Goal: Task Accomplishment & Management: Complete application form

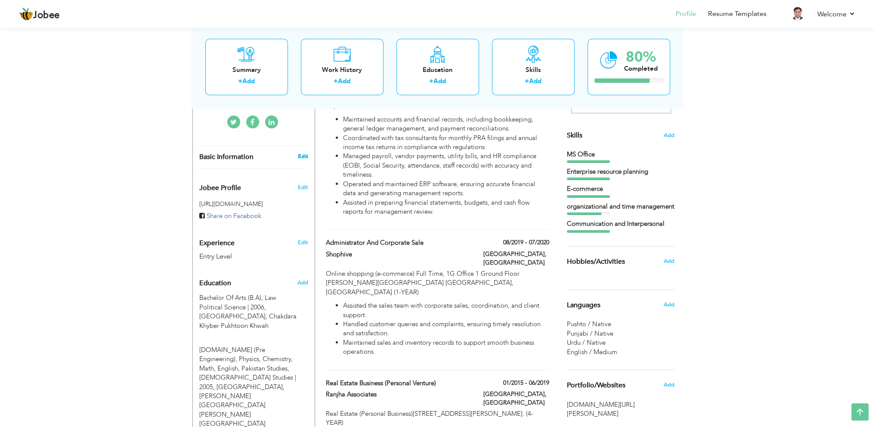
type input "[PERSON_NAME]"
type input "03012303333"
select select "number:166"
type input "[GEOGRAPHIC_DATA]"
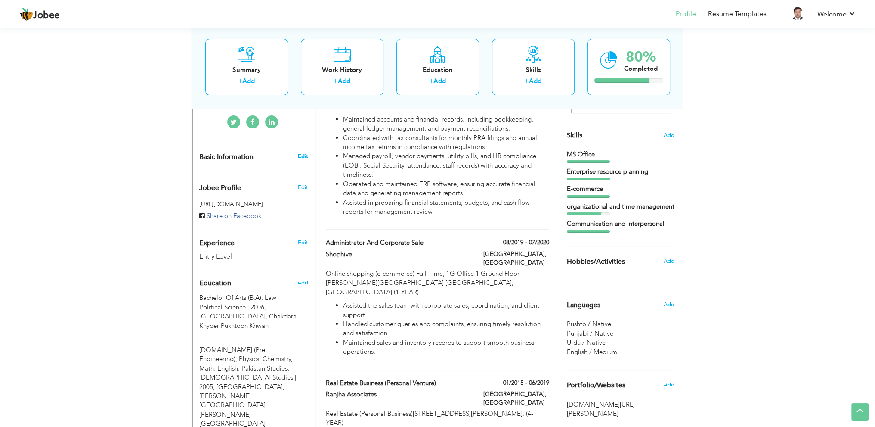
select select "number:1"
type input "[PERSON_NAME] Country Club"
type input "[DOMAIN_NAME][URL][PERSON_NAME]"
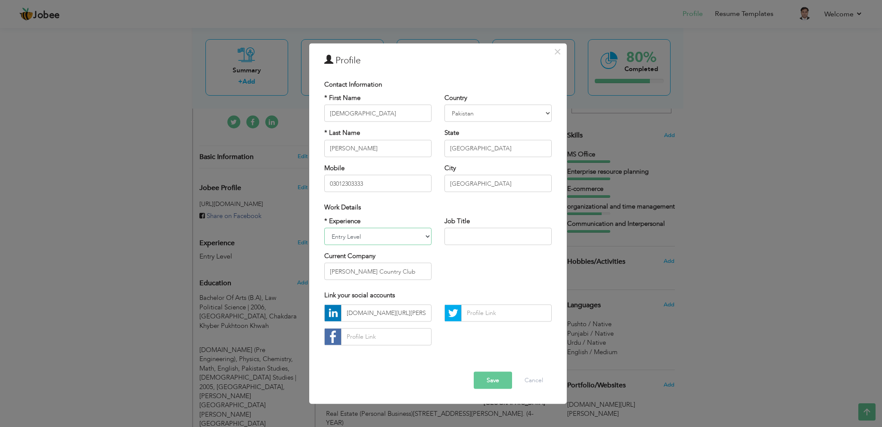
click at [406, 238] on select "Entry Level Less than 1 Year 1 Year 2 Years 3 Years 4 Years 5 Years 6 Years 7 Y…" at bounding box center [377, 236] width 107 height 17
select select "number:7"
click at [324, 228] on select "Entry Level Less than 1 Year 1 Year 2 Years 3 Years 4 Years 5 Years 6 Years 7 Y…" at bounding box center [377, 236] width 107 height 17
click at [485, 235] on input "text" at bounding box center [497, 236] width 107 height 17
type input "ADMINISTRATION & ACCOUNTS"
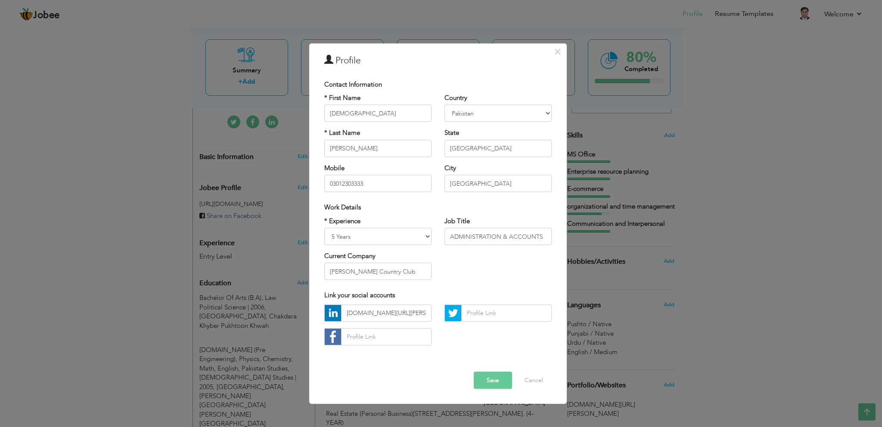
click at [499, 378] on button "Save" at bounding box center [493, 379] width 38 height 17
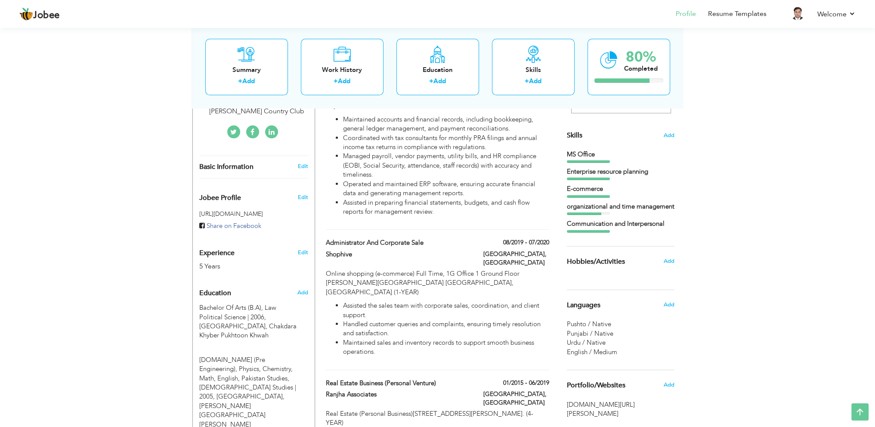
drag, startPoint x: 650, startPoint y: 169, endPoint x: 614, endPoint y: 169, distance: 35.7
click at [614, 169] on div "Enterprise resource planning" at bounding box center [621, 171] width 108 height 9
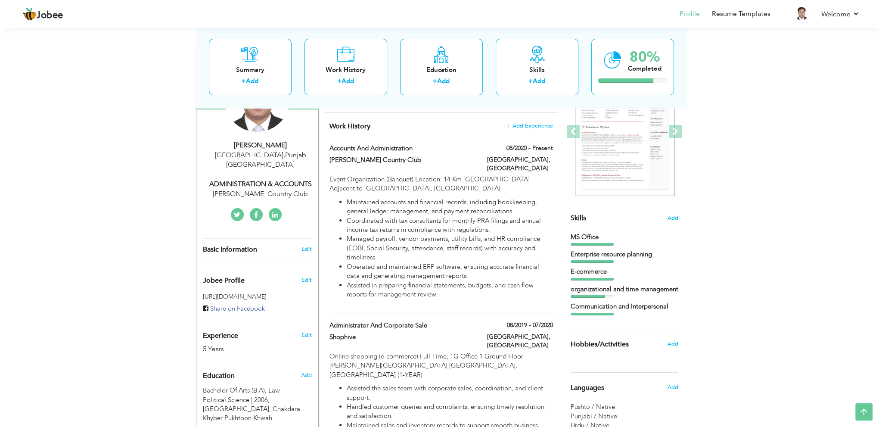
scroll to position [115, 0]
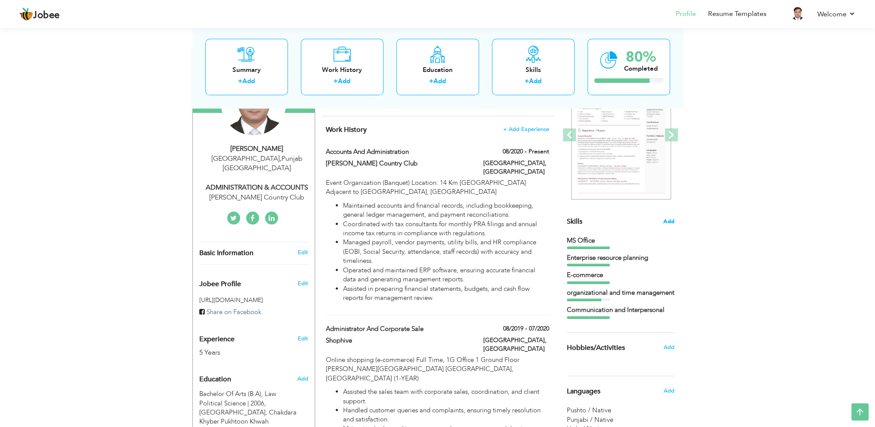
click at [666, 218] on span "Add" at bounding box center [668, 221] width 11 height 8
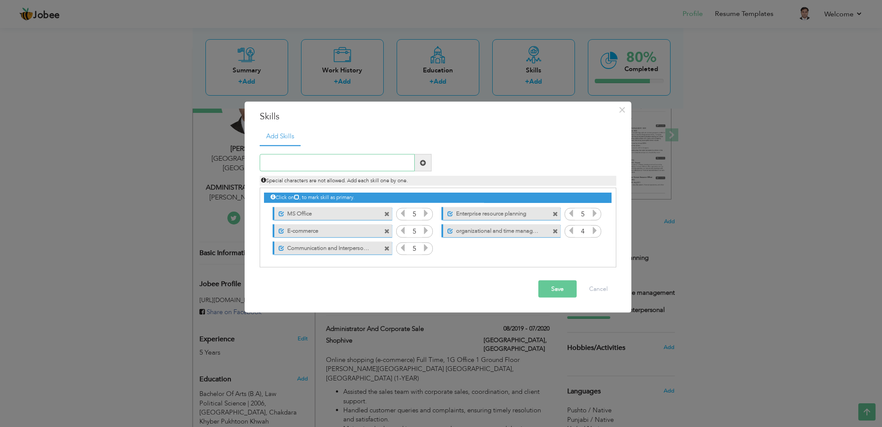
click at [335, 163] on input "text" at bounding box center [337, 162] width 155 height 17
paste input "E-commerce platforms Teamwork and collaboration Cu"
type input "E-commerce platforms Teamwork and collaboration Cu"
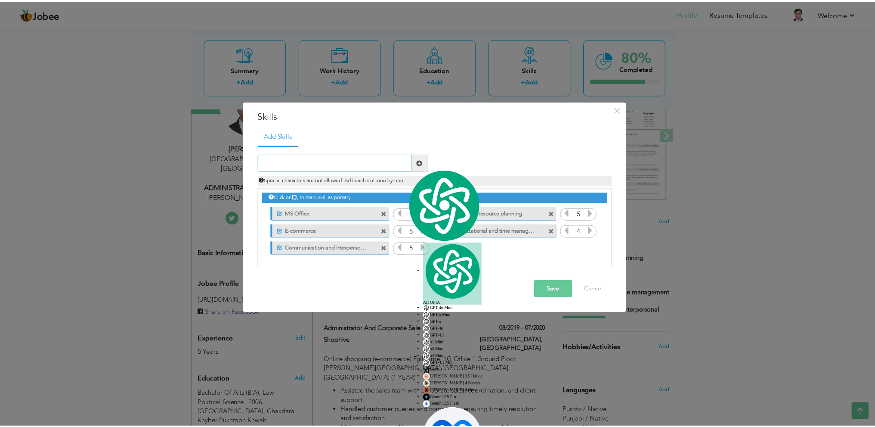
scroll to position [0, 0]
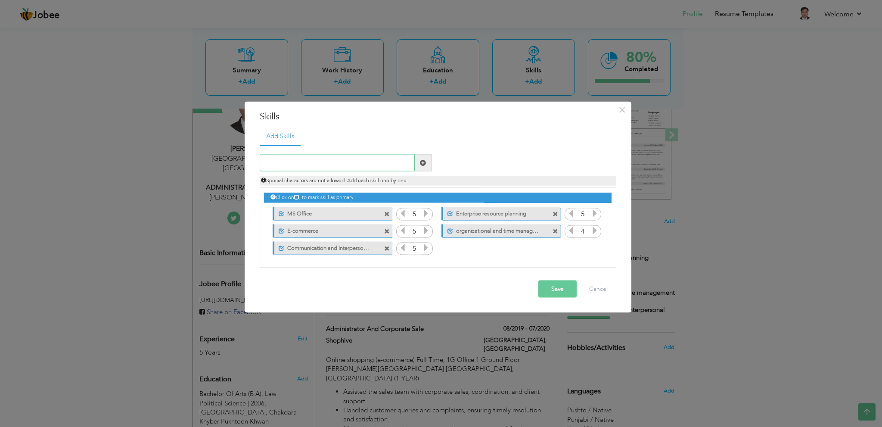
paste input "• Teamwork and collaboration"
type input "• Teamwork and collaboration"
click at [423, 160] on span at bounding box center [423, 162] width 6 height 6
click at [356, 157] on input "text" at bounding box center [337, 162] width 155 height 17
paste input "• Teamwork and collaboration"
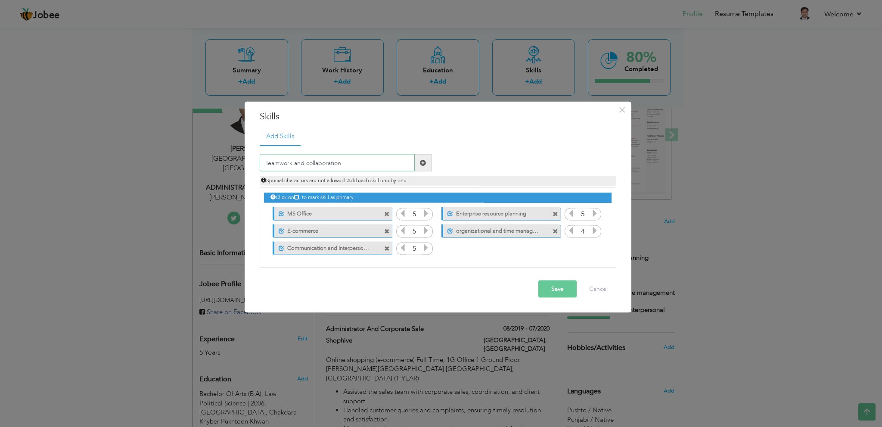
type input "Teamwork and collaboration"
click at [424, 160] on span at bounding box center [423, 162] width 6 height 6
click at [597, 248] on icon at bounding box center [595, 248] width 8 height 8
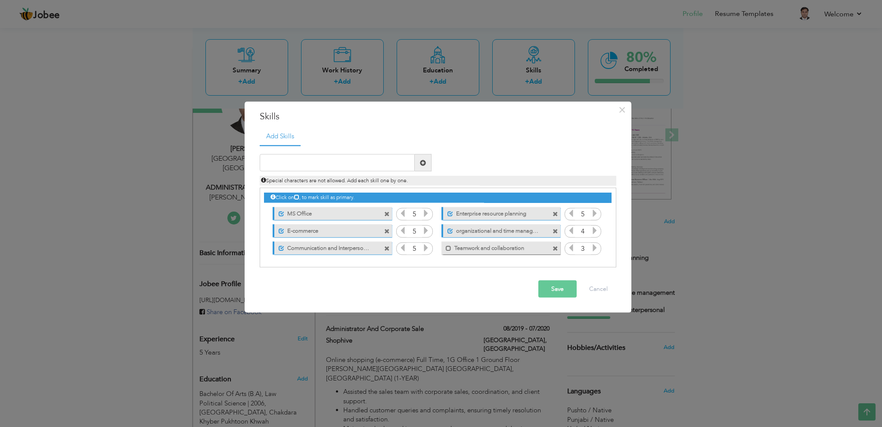
click at [597, 248] on icon at bounding box center [595, 248] width 8 height 8
click at [573, 249] on icon at bounding box center [571, 248] width 8 height 8
click at [591, 249] on icon at bounding box center [595, 248] width 8 height 8
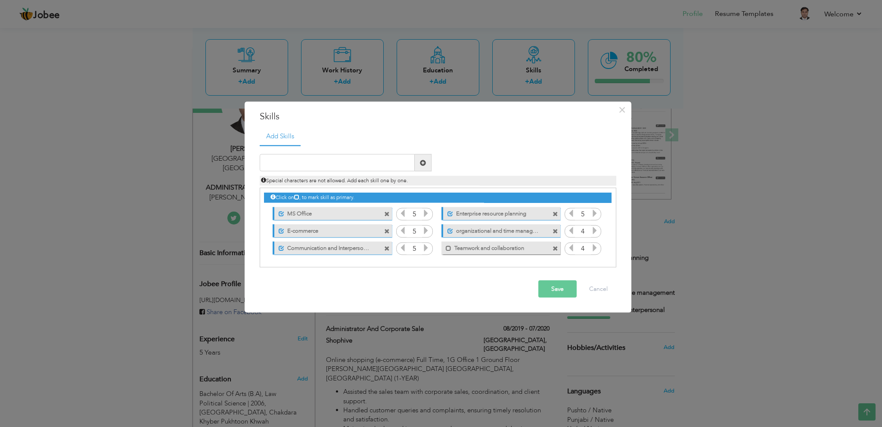
click at [562, 249] on div "Mark as primary skill. Teamwork and collaboration" at bounding box center [499, 247] width 132 height 17
click at [567, 249] on icon at bounding box center [571, 248] width 8 height 8
click at [446, 246] on span at bounding box center [449, 248] width 6 height 6
click at [591, 249] on icon at bounding box center [595, 248] width 8 height 8
click at [371, 158] on input "text" at bounding box center [337, 162] width 155 height 17
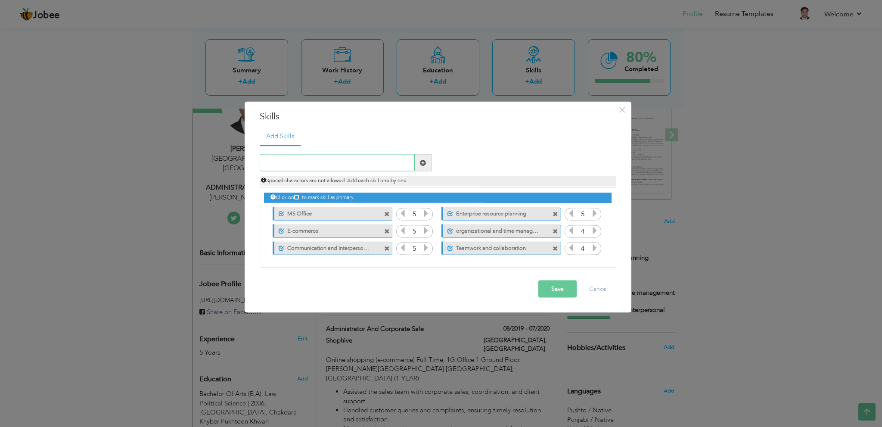
paste input "• Problem-solving"
type input "Problem-solving"
click at [424, 164] on span at bounding box center [423, 162] width 6 height 6
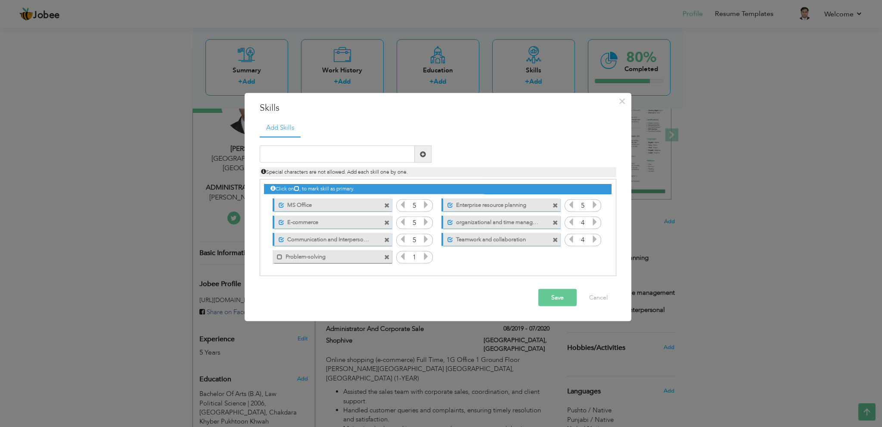
click at [427, 256] on icon at bounding box center [426, 256] width 8 height 8
click at [401, 258] on icon at bounding box center [403, 256] width 8 height 8
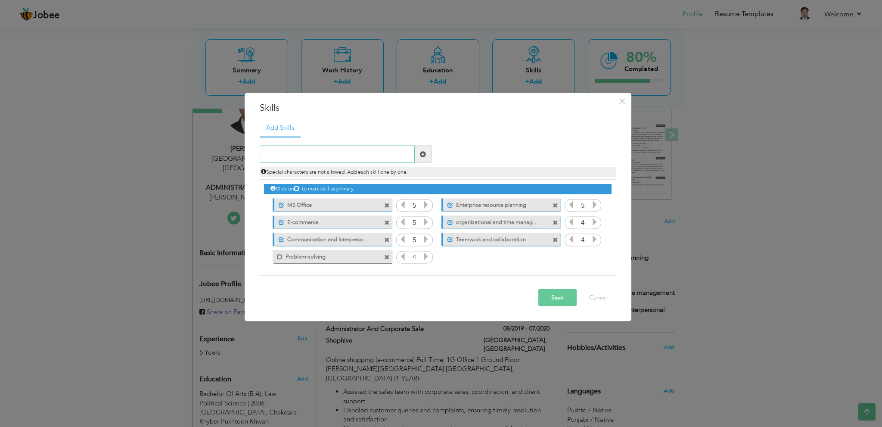
click at [316, 153] on input "text" at bounding box center [337, 154] width 155 height 17
paste input "• Multitasking"
type input "Multitasking"
click at [424, 152] on span at bounding box center [423, 154] width 6 height 6
click at [597, 260] on icon at bounding box center [595, 256] width 8 height 8
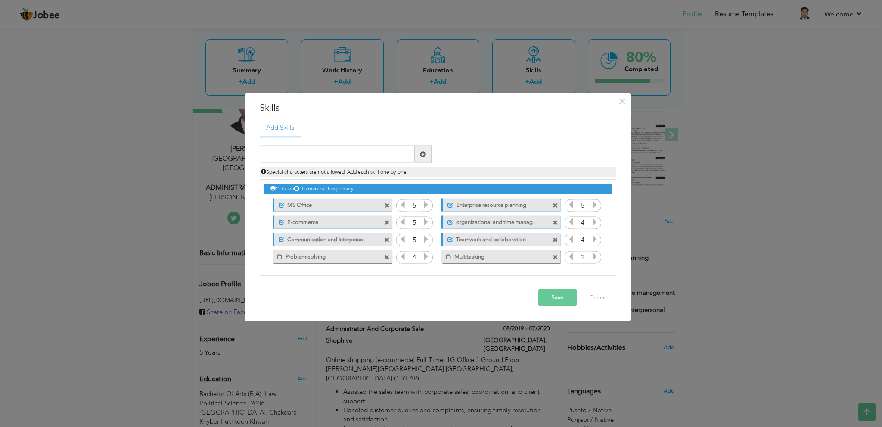
click at [597, 260] on icon at bounding box center [595, 256] width 8 height 8
click at [279, 256] on span at bounding box center [280, 257] width 6 height 6
click at [445, 256] on span at bounding box center [446, 254] width 10 height 9
click at [551, 299] on button "Save" at bounding box center [557, 297] width 38 height 17
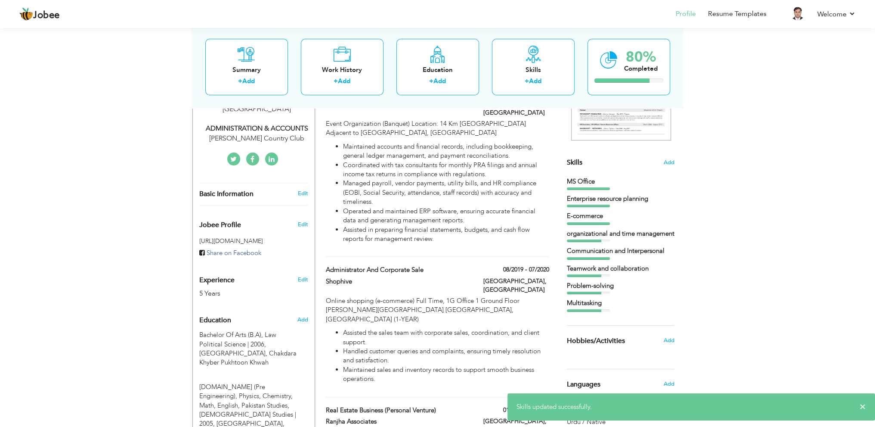
scroll to position [186, 0]
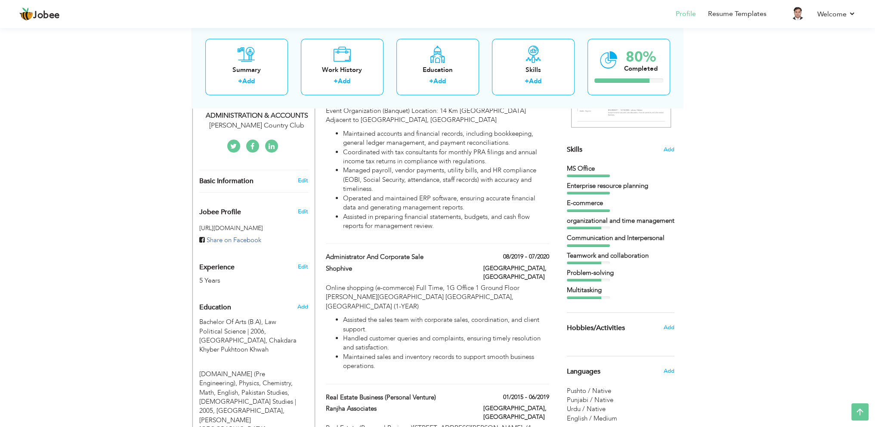
click at [669, 149] on span "Add" at bounding box center [668, 150] width 11 height 8
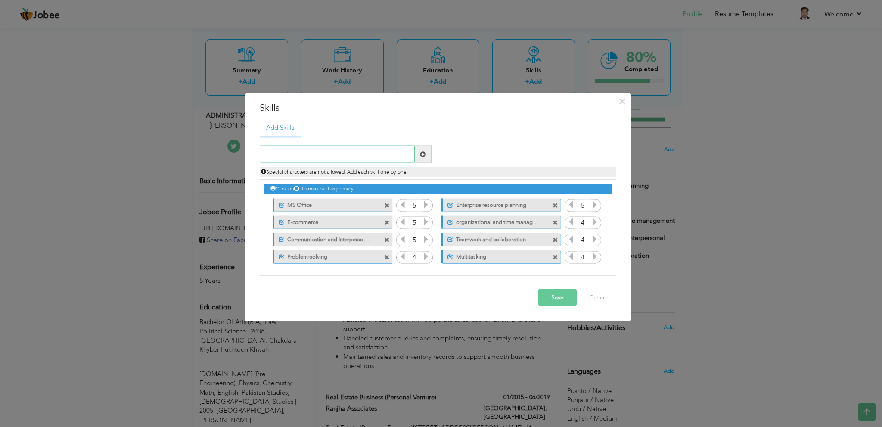
click at [387, 149] on input "text" at bounding box center [337, 154] width 155 height 17
paste input "Attention to detail"
type input "Attention to detail"
click at [426, 155] on span at bounding box center [423, 154] width 17 height 17
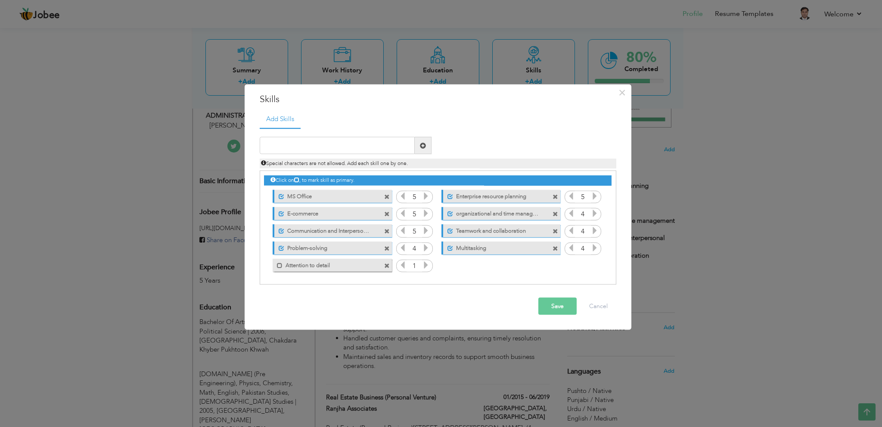
click at [425, 264] on icon at bounding box center [426, 265] width 8 height 8
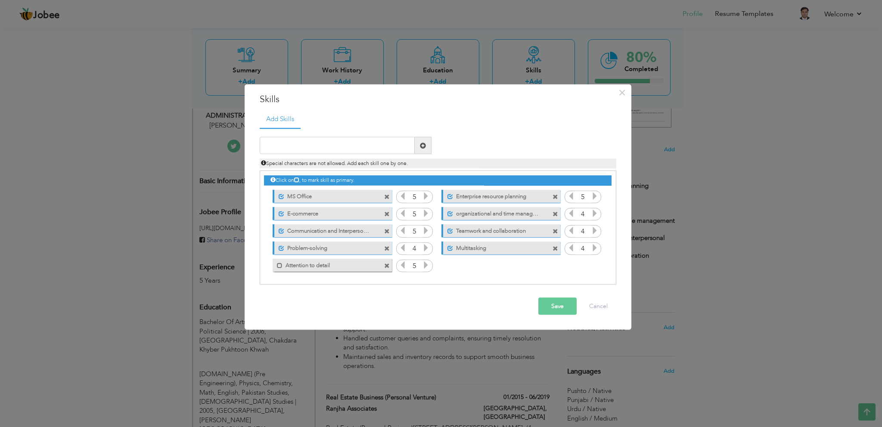
click at [425, 264] on icon at bounding box center [426, 265] width 8 height 8
drag, startPoint x: 281, startPoint y: 263, endPoint x: 387, endPoint y: 297, distance: 111.6
click at [281, 263] on span at bounding box center [280, 265] width 6 height 6
click at [555, 306] on button "Save" at bounding box center [557, 305] width 38 height 17
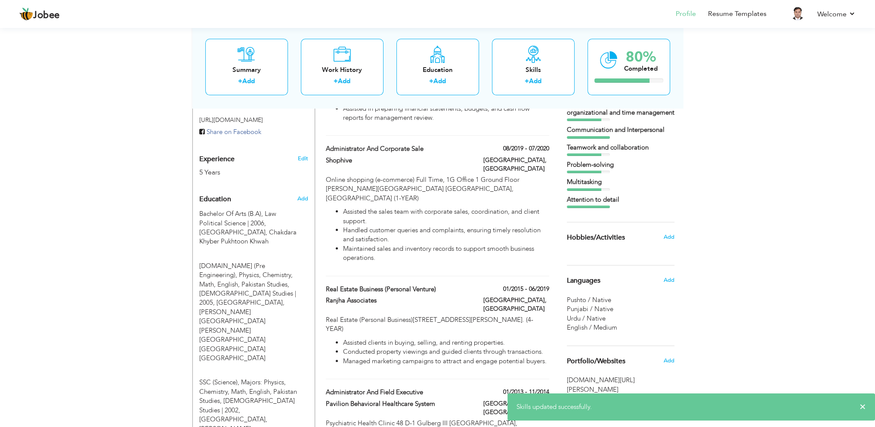
scroll to position [301, 0]
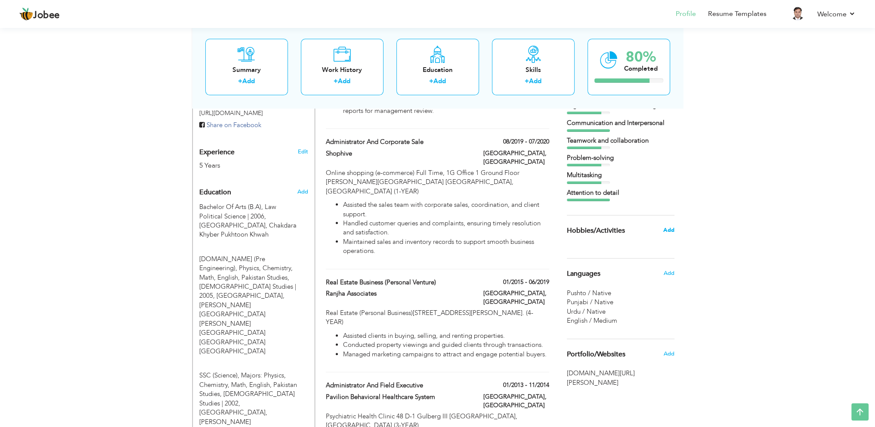
click at [668, 229] on span "Add" at bounding box center [668, 230] width 11 height 8
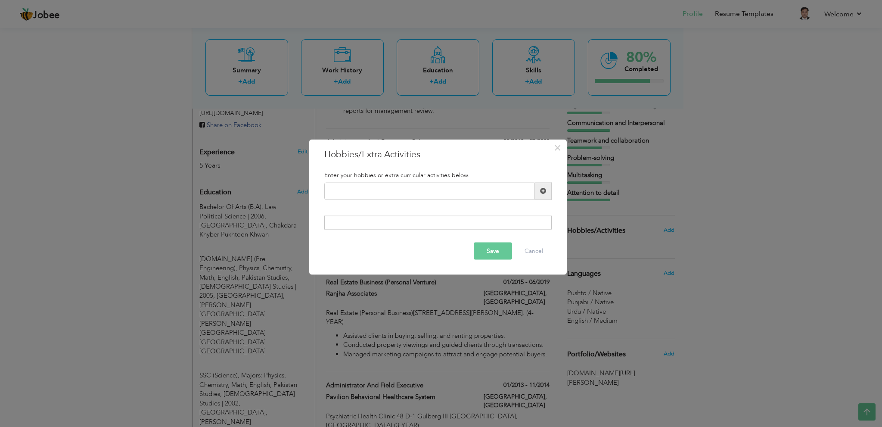
click at [542, 188] on span at bounding box center [543, 191] width 6 height 6
click at [458, 195] on input "text" at bounding box center [429, 190] width 211 height 17
type input "TRAVELING"
click at [489, 249] on button "Save" at bounding box center [493, 250] width 38 height 17
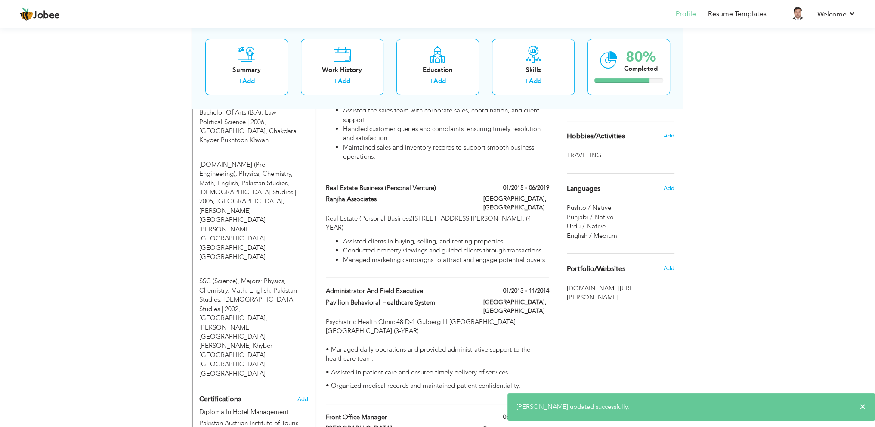
scroll to position [402, 0]
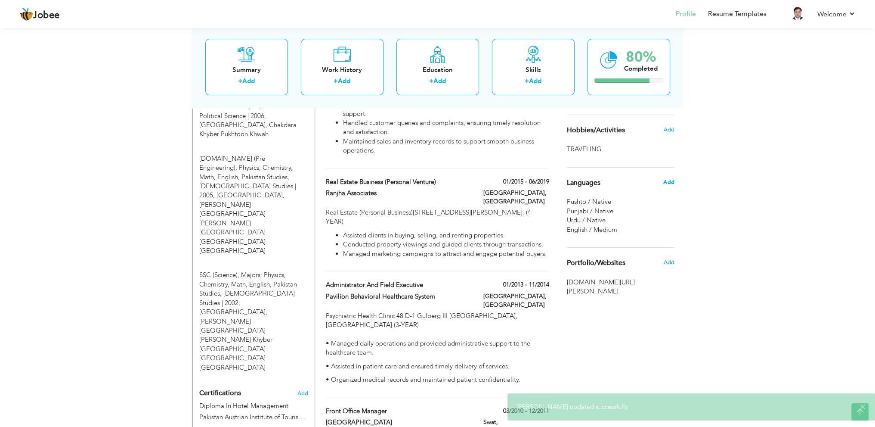
click at [670, 182] on span "Add" at bounding box center [668, 182] width 11 height 8
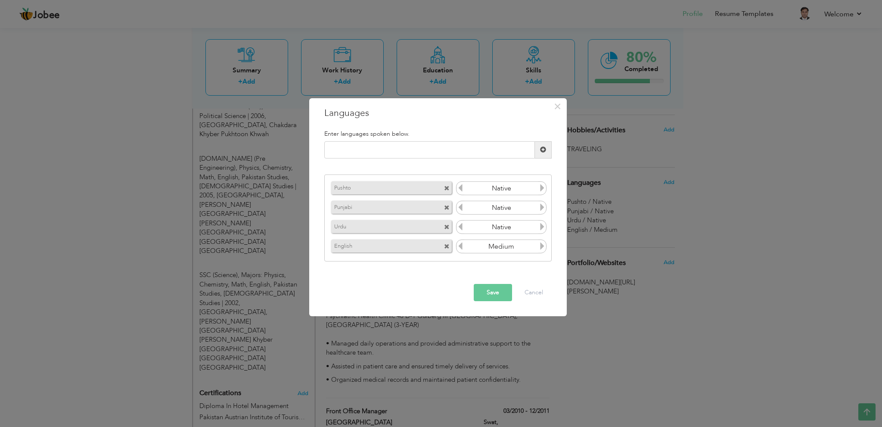
drag, startPoint x: 390, startPoint y: 187, endPoint x: 388, endPoint y: 220, distance: 32.8
click at [388, 220] on div "Pushto Native Punjabi Native Urdu Native English Medium" at bounding box center [437, 217] width 227 height 87
click at [429, 248] on div "English" at bounding box center [391, 245] width 121 height 13
click at [494, 287] on button "Save" at bounding box center [493, 292] width 38 height 17
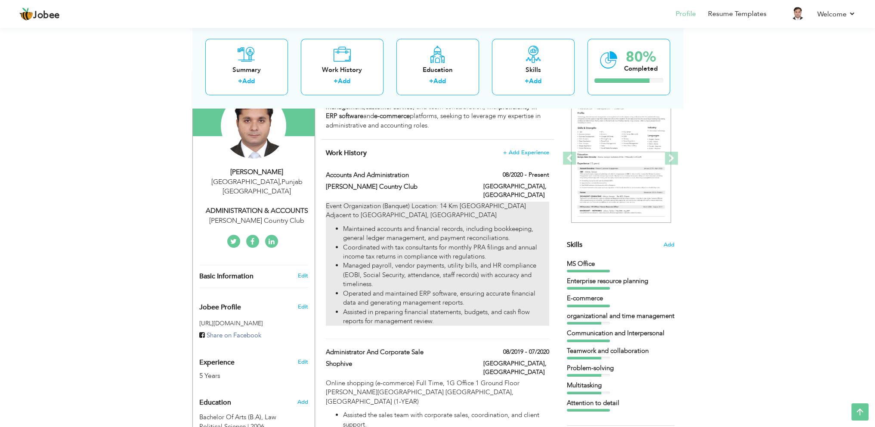
scroll to position [46, 0]
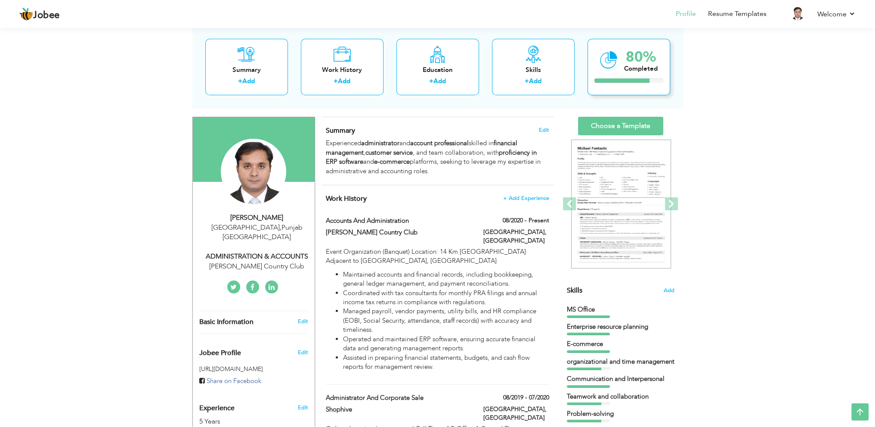
click at [634, 55] on div "80%" at bounding box center [641, 57] width 34 height 14
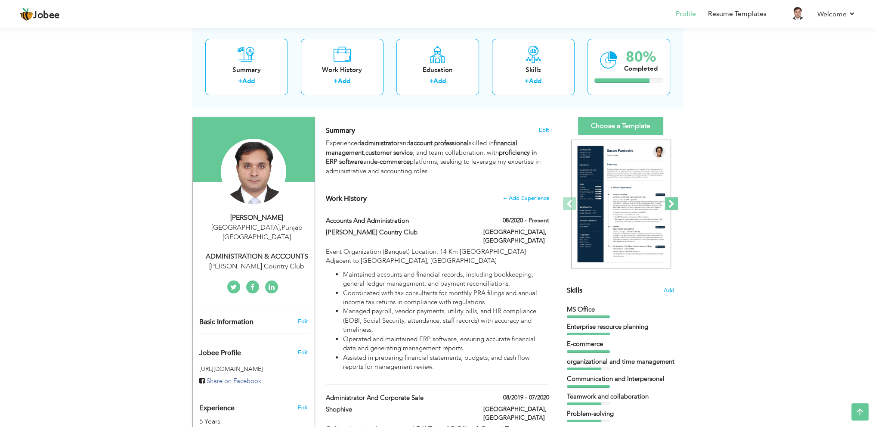
click at [668, 204] on span at bounding box center [671, 203] width 13 height 13
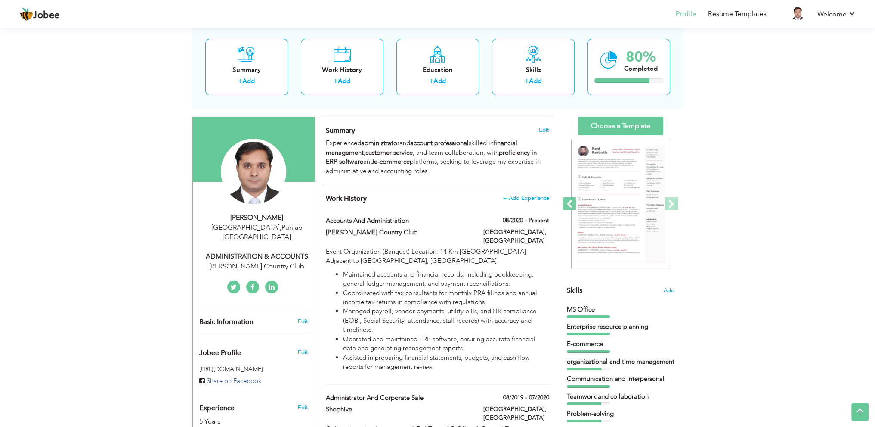
click at [569, 200] on span at bounding box center [569, 203] width 13 height 13
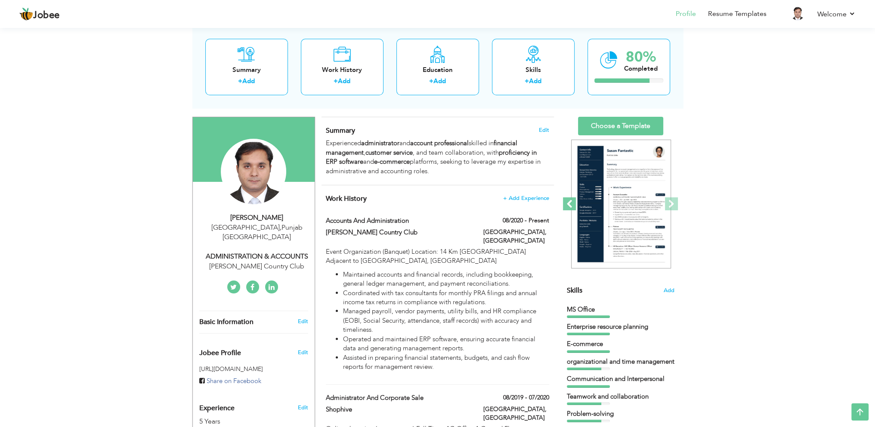
click at [569, 199] on span at bounding box center [569, 203] width 13 height 13
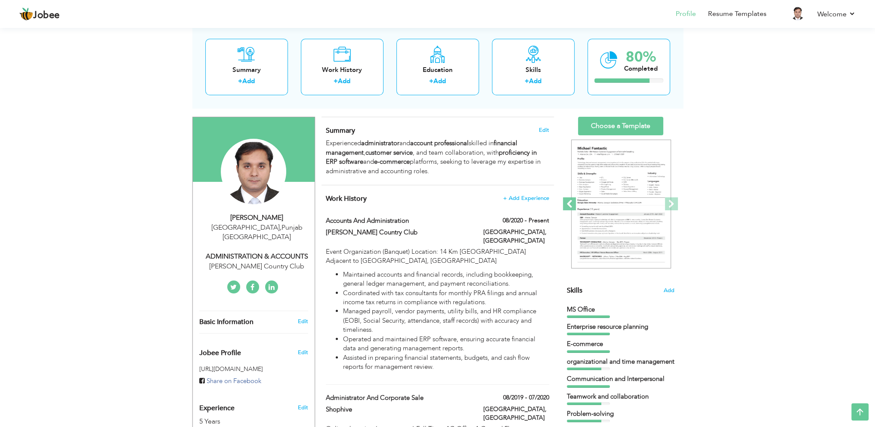
click at [569, 199] on span at bounding box center [569, 203] width 13 height 13
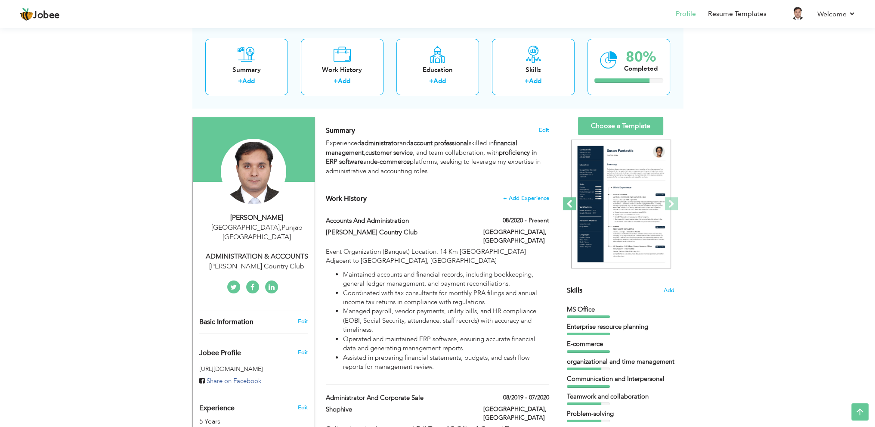
click at [569, 199] on span at bounding box center [569, 203] width 13 height 13
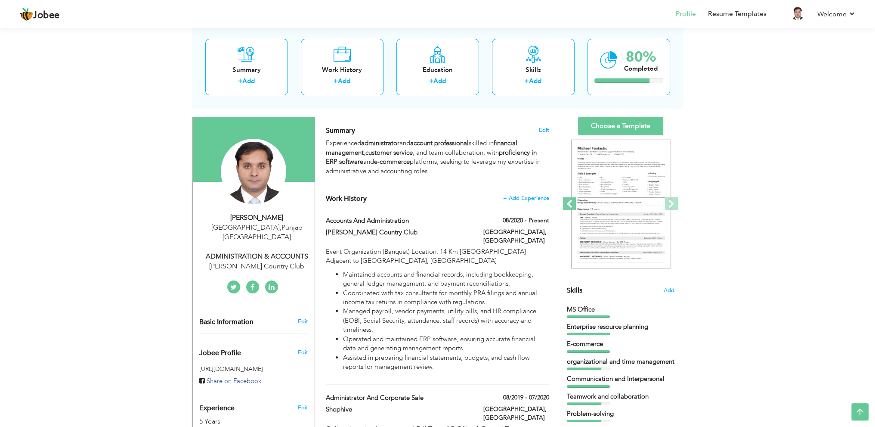
click at [569, 199] on span at bounding box center [569, 203] width 13 height 13
click at [628, 124] on link "Choose a Template" at bounding box center [620, 126] width 85 height 19
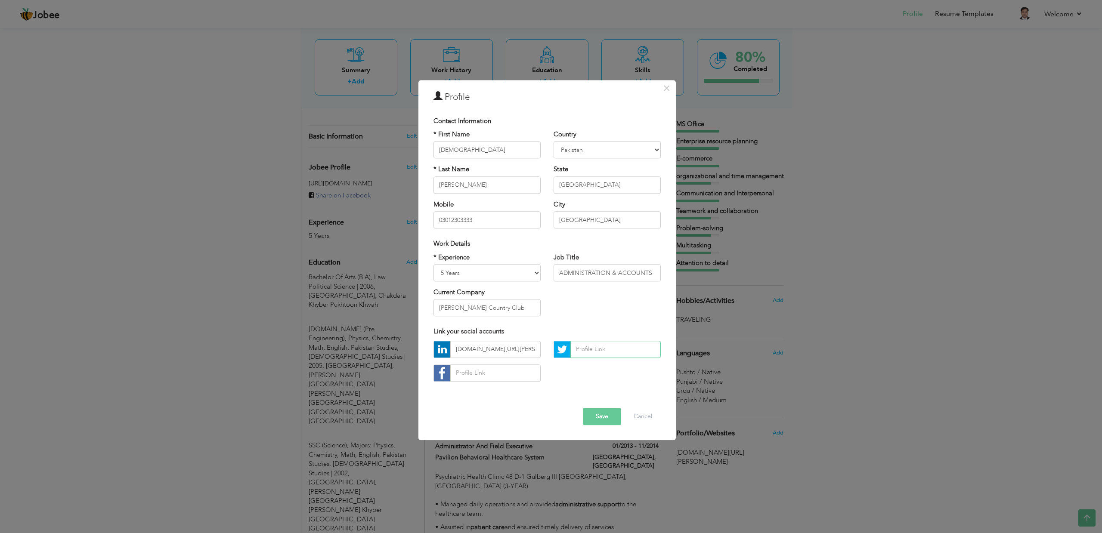
click at [583, 354] on input "text" at bounding box center [615, 349] width 90 height 17
type input "JETALI3030"
click at [599, 418] on button "Save" at bounding box center [602, 416] width 38 height 17
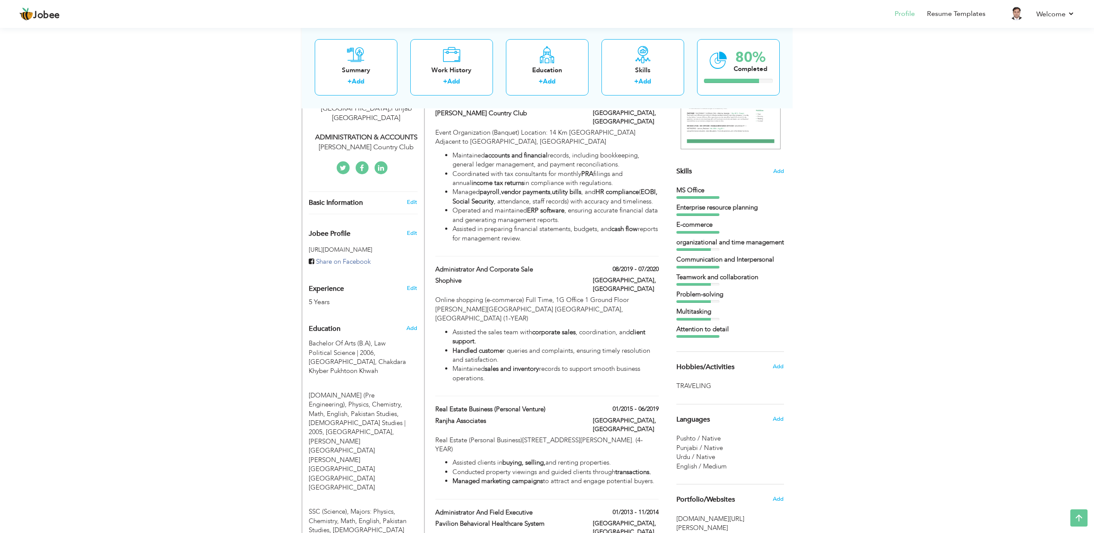
scroll to position [159, 0]
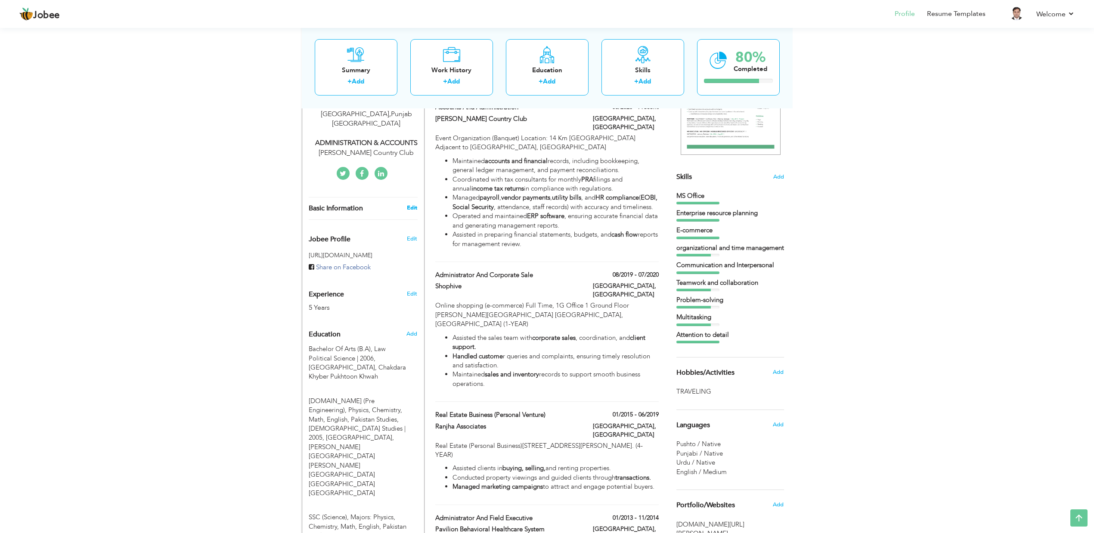
click at [416, 204] on link "Edit" at bounding box center [412, 208] width 10 height 8
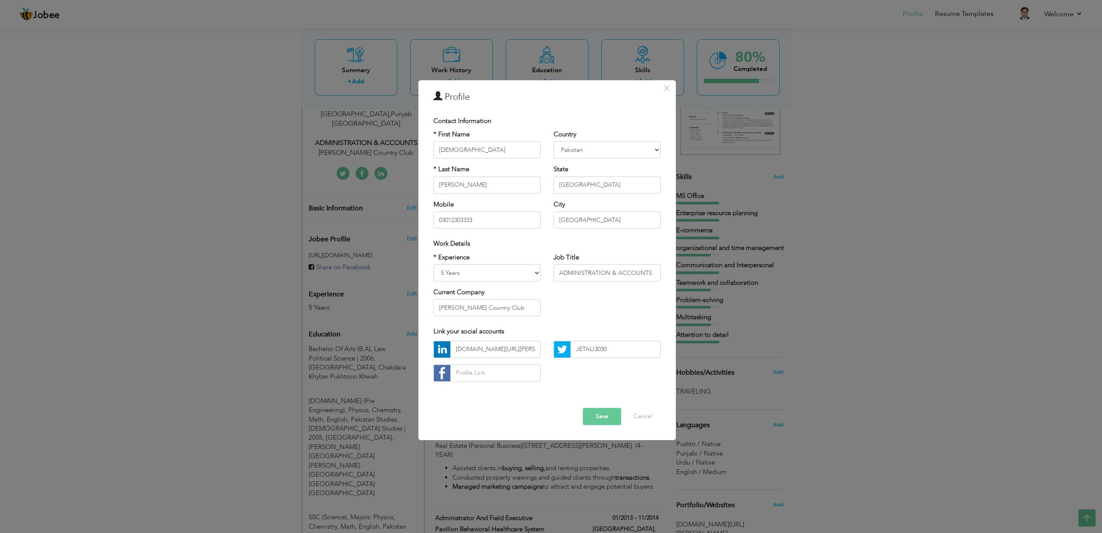
click at [601, 416] on button "Save" at bounding box center [602, 416] width 38 height 17
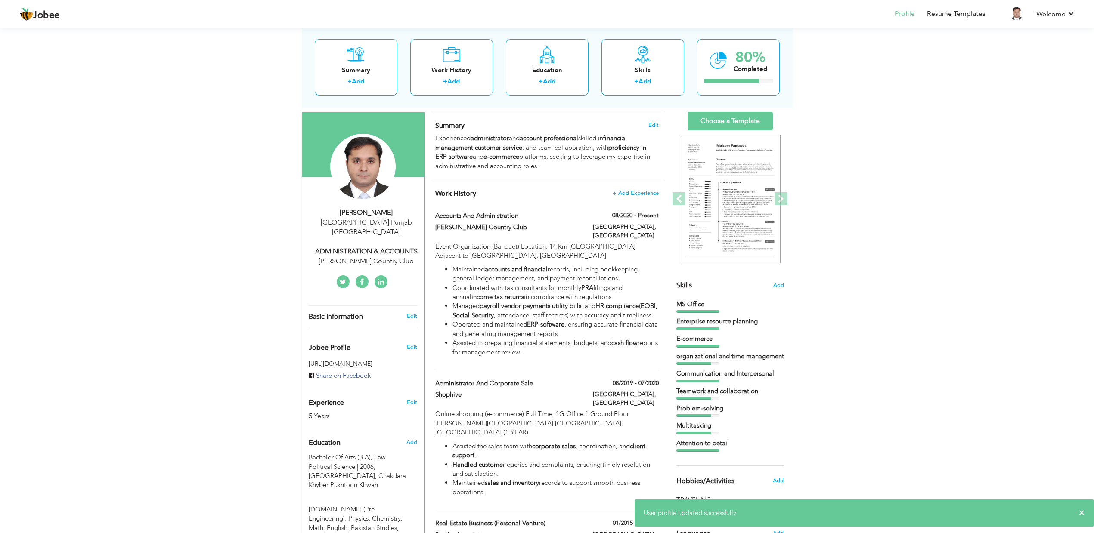
scroll to position [33, 0]
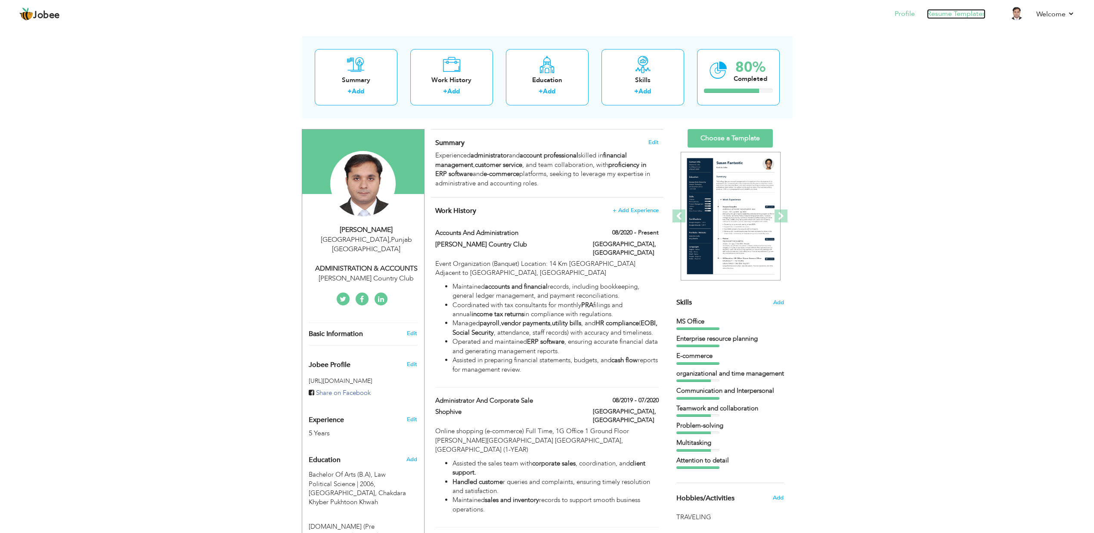
click at [881, 14] on link "Resume Templates" at bounding box center [956, 14] width 59 height 10
